Goal: Information Seeking & Learning: Learn about a topic

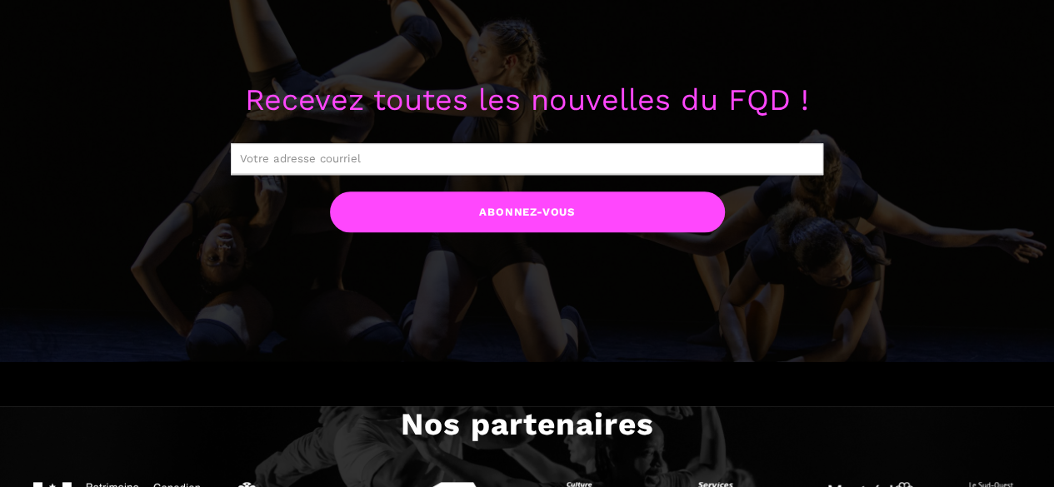
scroll to position [138, 0]
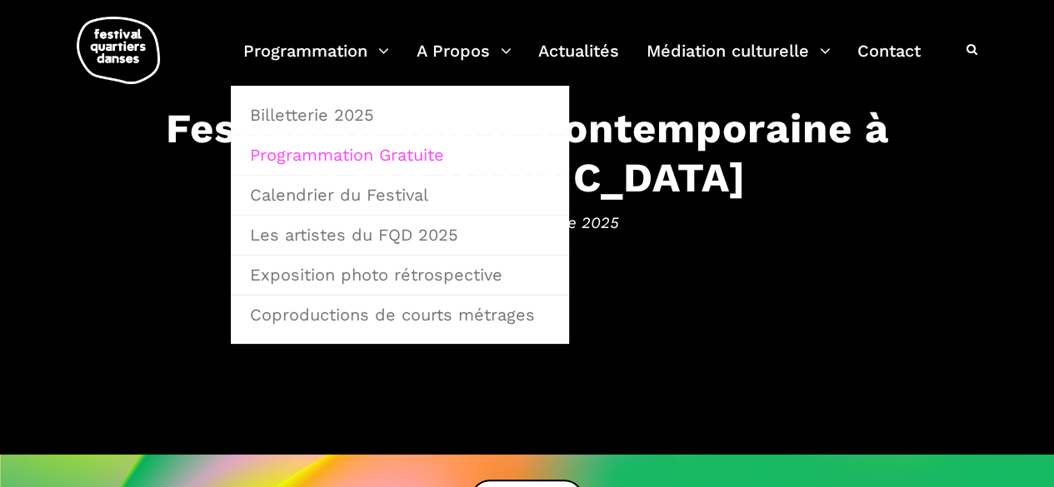
click at [357, 162] on link "Programmation Gratuite" at bounding box center [400, 155] width 320 height 38
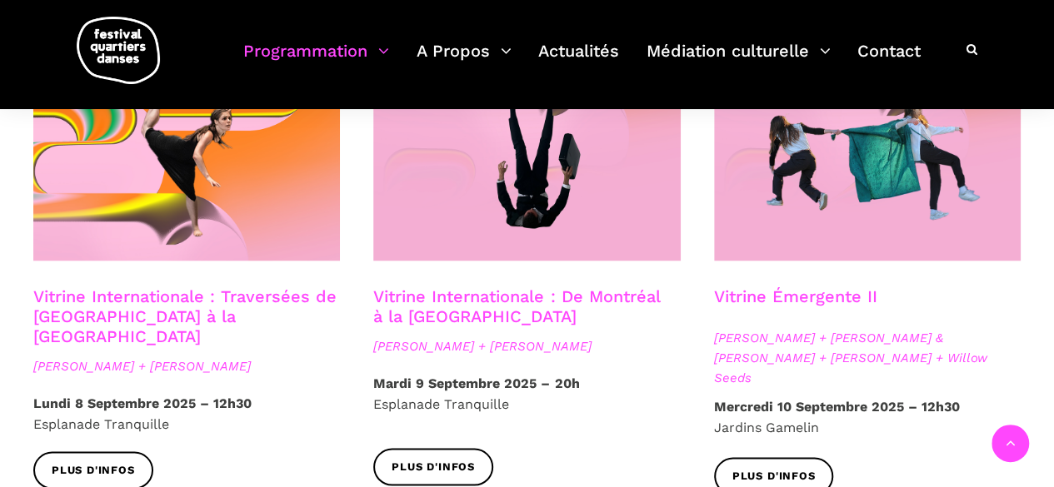
scroll to position [1433, 0]
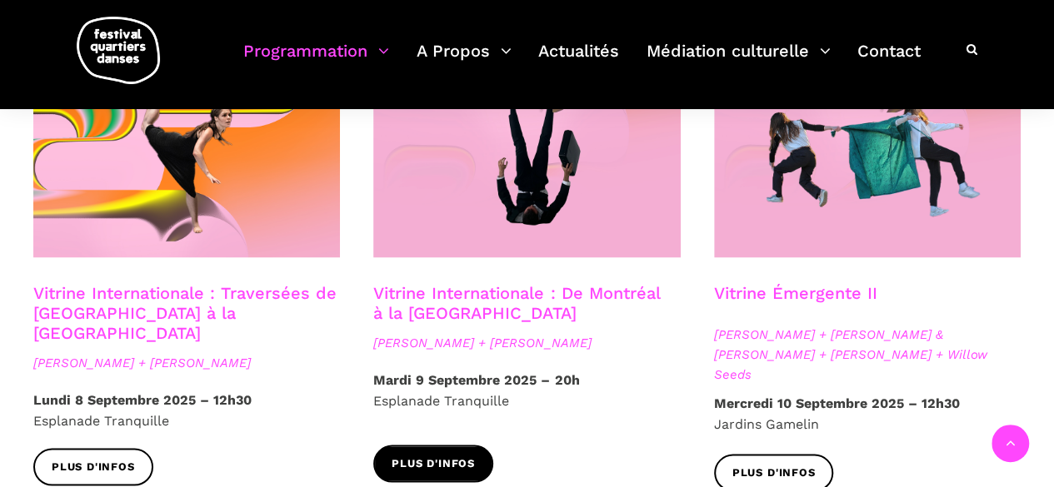
click at [412, 455] on span "Plus d'infos" at bounding box center [433, 463] width 83 height 17
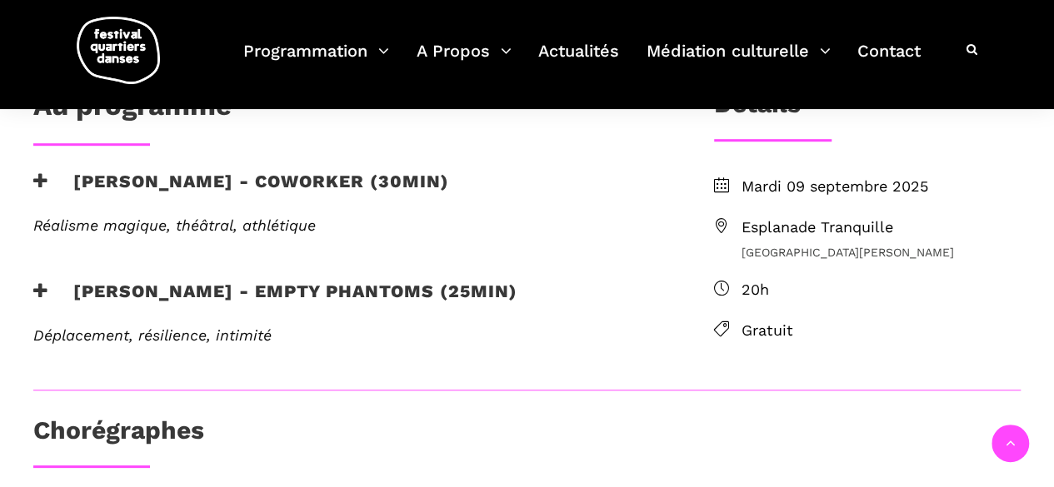
scroll to position [469, 0]
